Goal: Task Accomplishment & Management: Complete application form

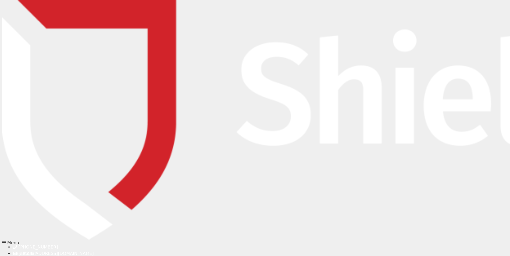
drag, startPoint x: 195, startPoint y: 104, endPoint x: 182, endPoint y: 94, distance: 16.6
type input "[PERSON_NAME]"
type input "Norcliffe"
type input "[PERSON_NAME][EMAIL_ADDRESS][DOMAIN_NAME]"
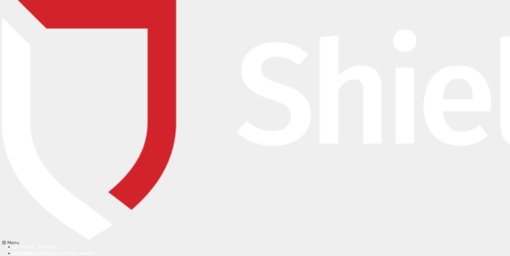
type input "0755022326"
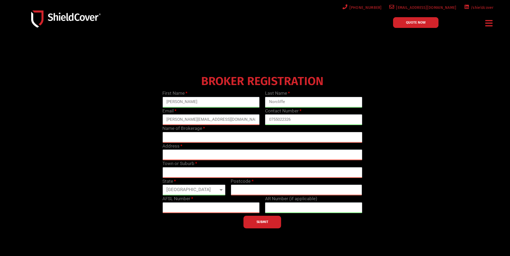
drag, startPoint x: 186, startPoint y: 137, endPoint x: 181, endPoint y: 131, distance: 8.7
click at [186, 137] on input "text" at bounding box center [262, 137] width 200 height 11
type input "Ausure Insurance Brokers [GEOGRAPHIC_DATA]"
click at [173, 156] on input "text" at bounding box center [262, 155] width 200 height 11
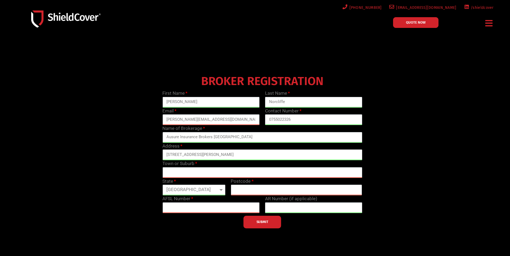
type input "[STREET_ADDRESS][PERSON_NAME]"
type input "Nerang"
type input "4211"
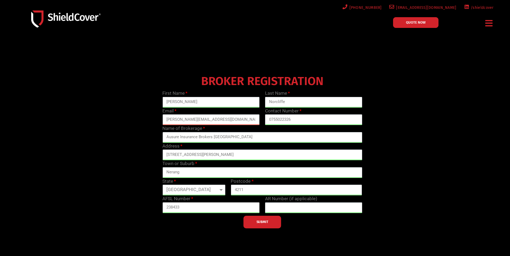
scroll to position [27, 0]
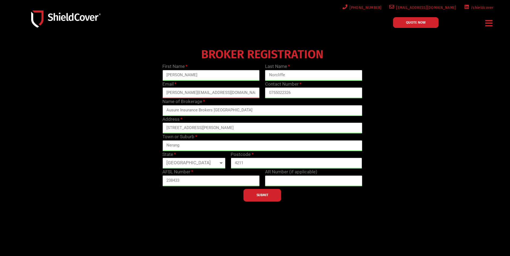
type input "238433"
click at [262, 192] on button "SUBMIT" at bounding box center [262, 195] width 38 height 13
